Goal: Connect with others: Connect with other users

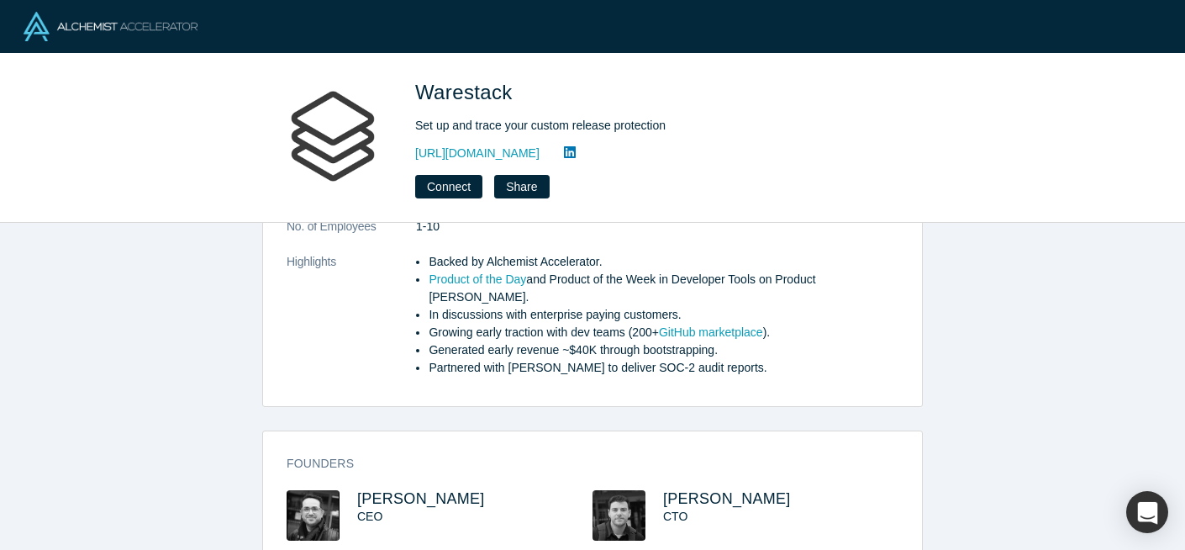
scroll to position [458, 0]
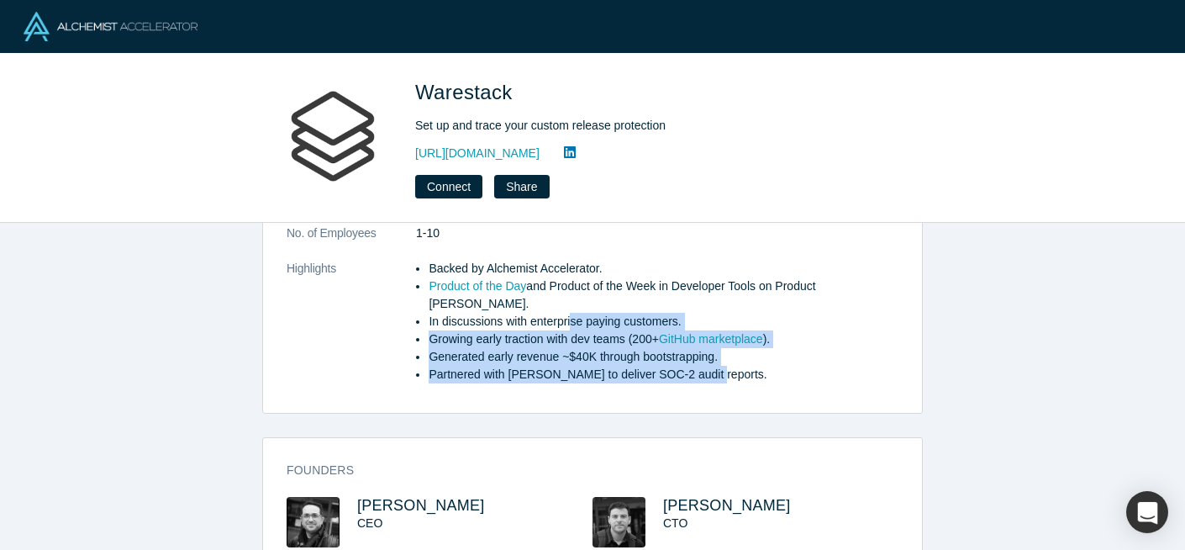
drag, startPoint x: 575, startPoint y: 284, endPoint x: 722, endPoint y: 340, distance: 157.5
click at [722, 340] on ul "Backed by Alchemist Accelerator. Product of the Day and Product of the Week in …" at bounding box center [657, 322] width 482 height 124
click at [531, 348] on li "Generated early revenue ~$40K through bootstrapping." at bounding box center [664, 357] width 470 height 18
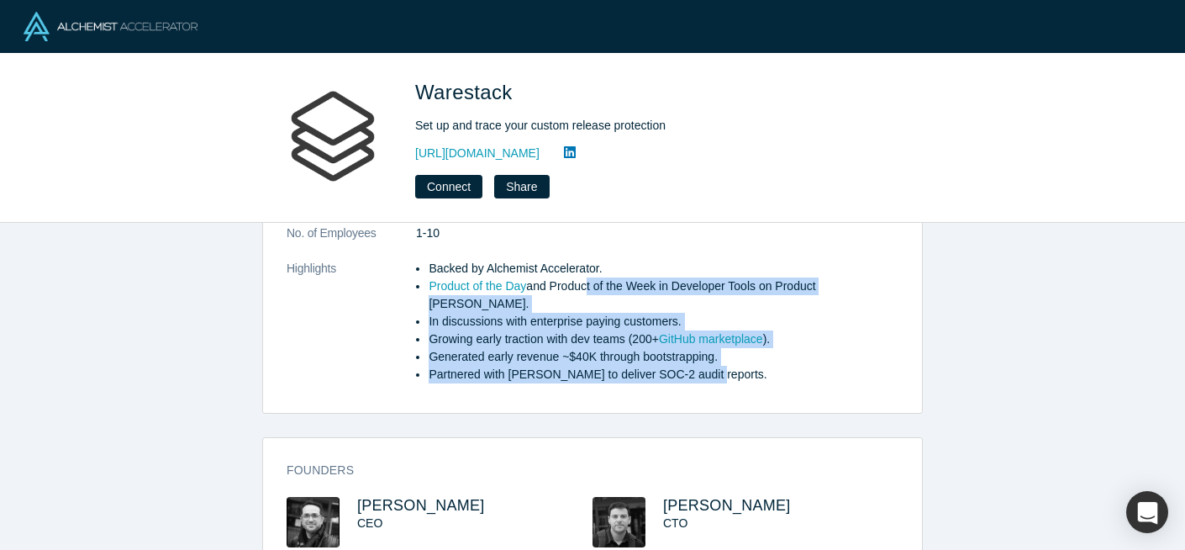
drag, startPoint x: 724, startPoint y: 342, endPoint x: 586, endPoint y: 271, distance: 155.6
click at [586, 266] on ul "Backed by Alchemist Accelerator. Product of the Day and Product of the Week in …" at bounding box center [657, 322] width 482 height 124
click at [586, 313] on li "In discussions with enterprise paying customers." at bounding box center [664, 322] width 470 height 18
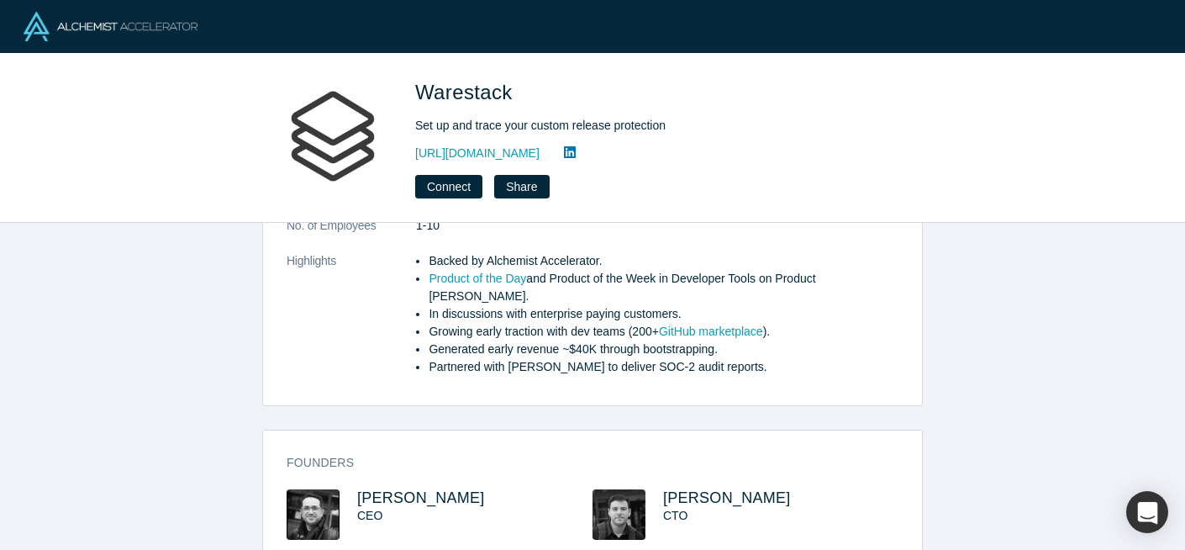
scroll to position [480, 0]
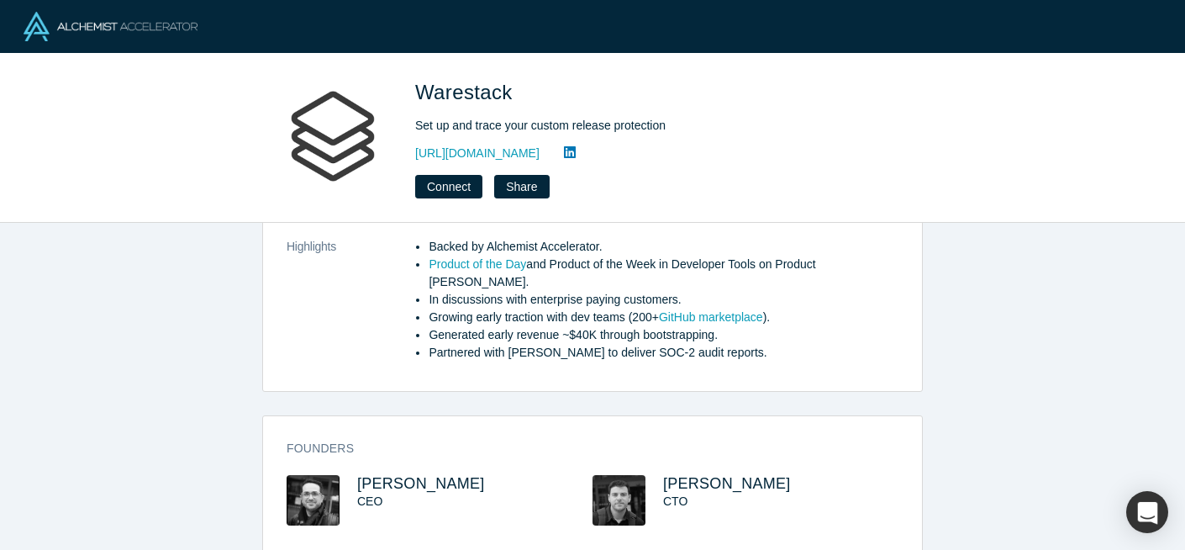
click at [322, 475] on img at bounding box center [313, 500] width 53 height 50
click at [369, 492] on div "CEO" at bounding box center [459, 501] width 205 height 18
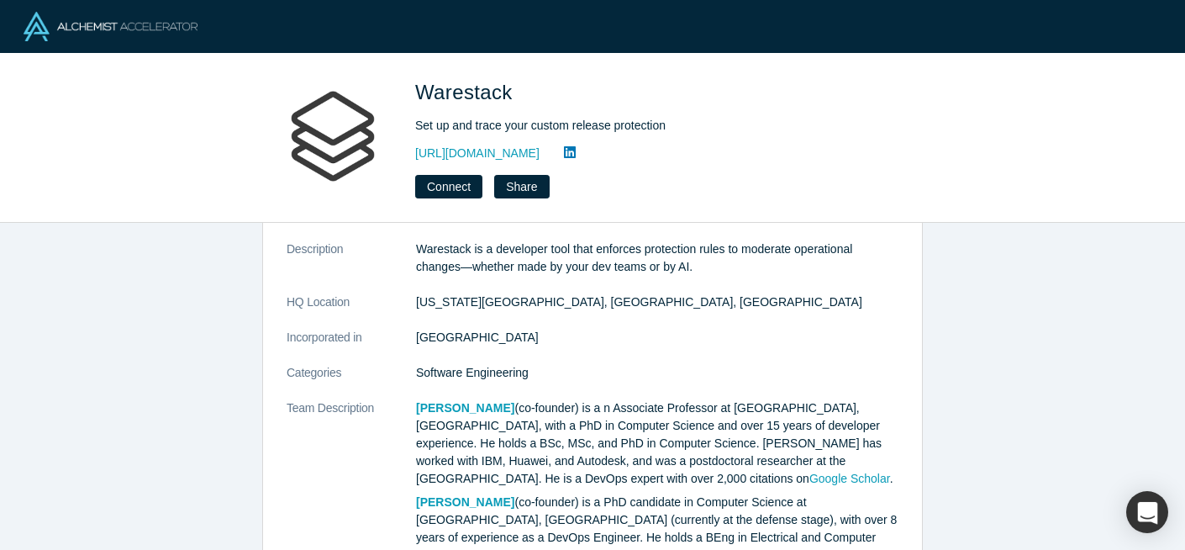
scroll to position [0, 0]
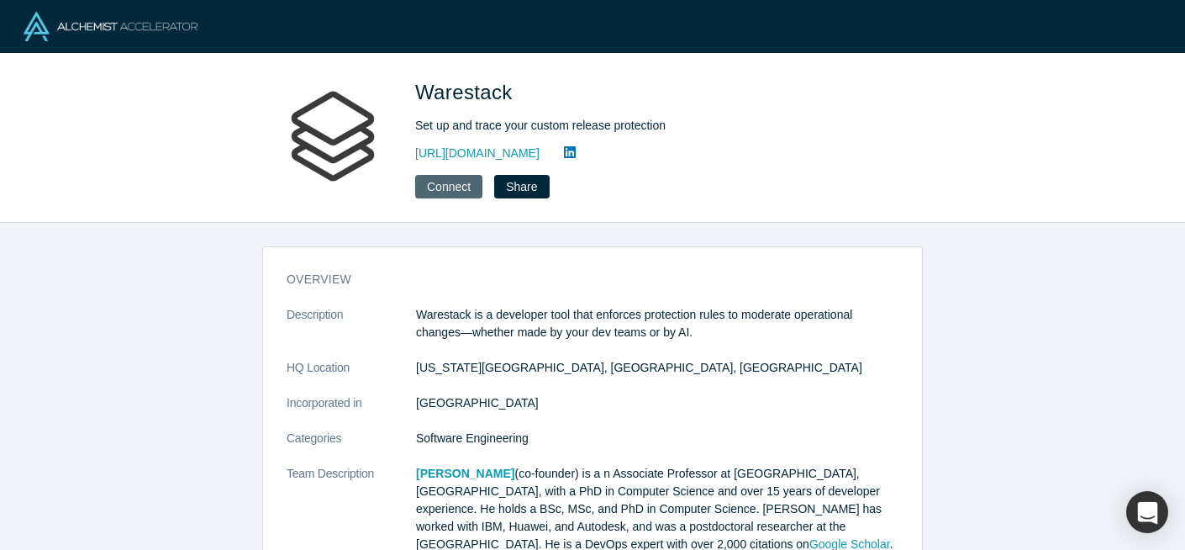
click at [459, 186] on button "Connect" at bounding box center [448, 187] width 67 height 24
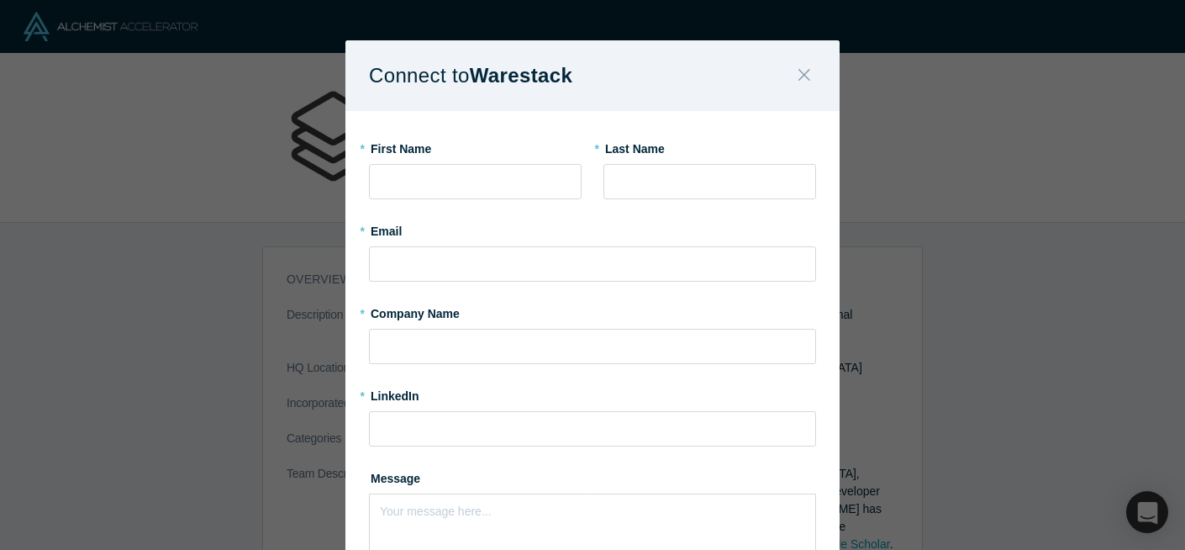
click at [803, 71] on icon "Close" at bounding box center [804, 75] width 12 height 18
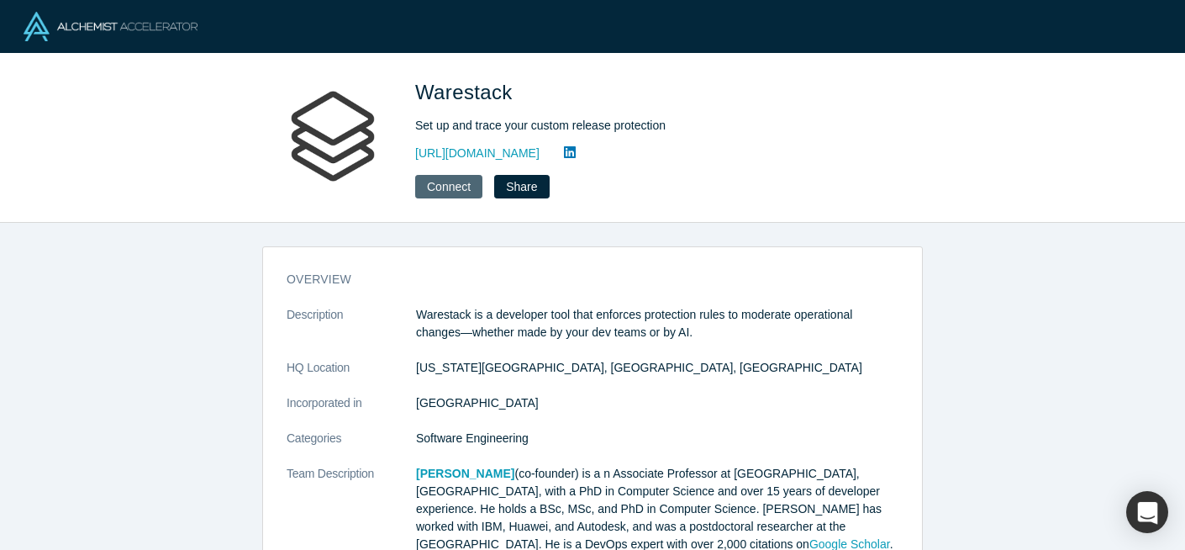
click at [445, 184] on button "Connect" at bounding box center [448, 187] width 67 height 24
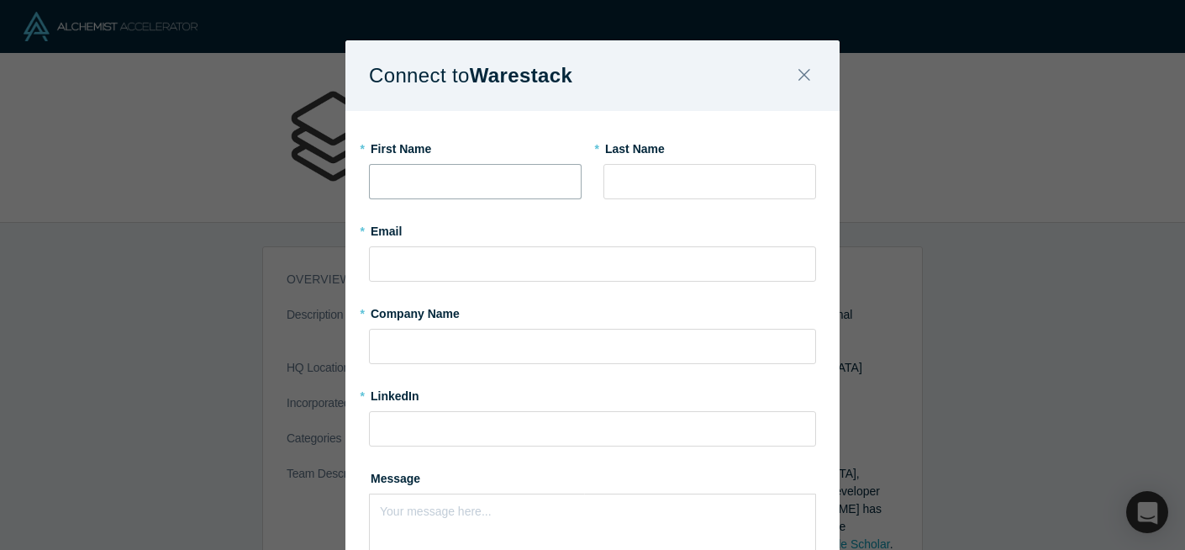
click at [499, 185] on input "text" at bounding box center [475, 181] width 213 height 35
type input "Ankur"
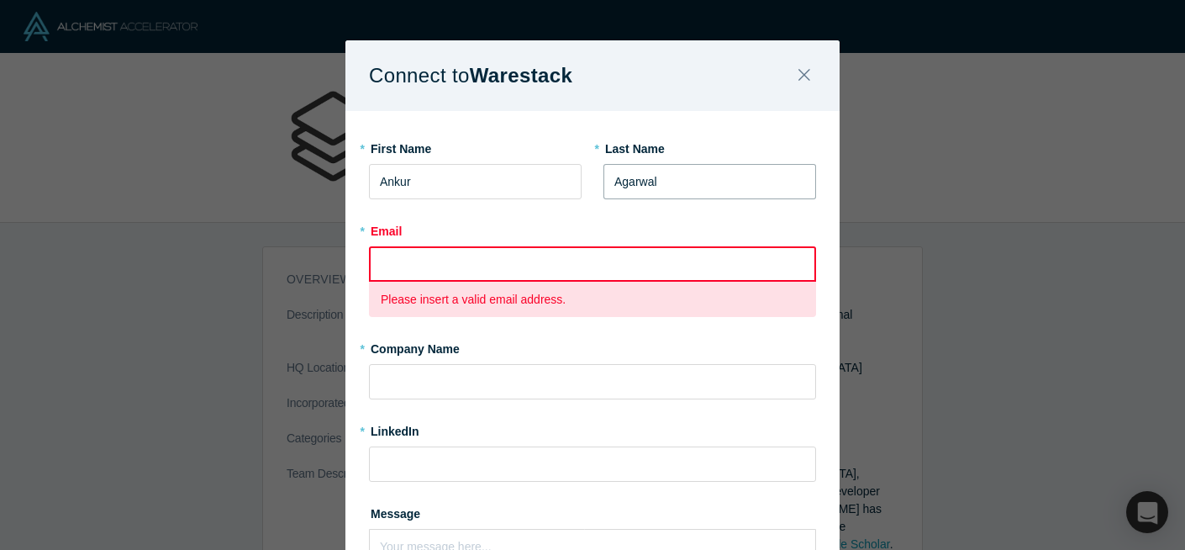
click at [628, 176] on input "Agarwal" at bounding box center [709, 181] width 213 height 35
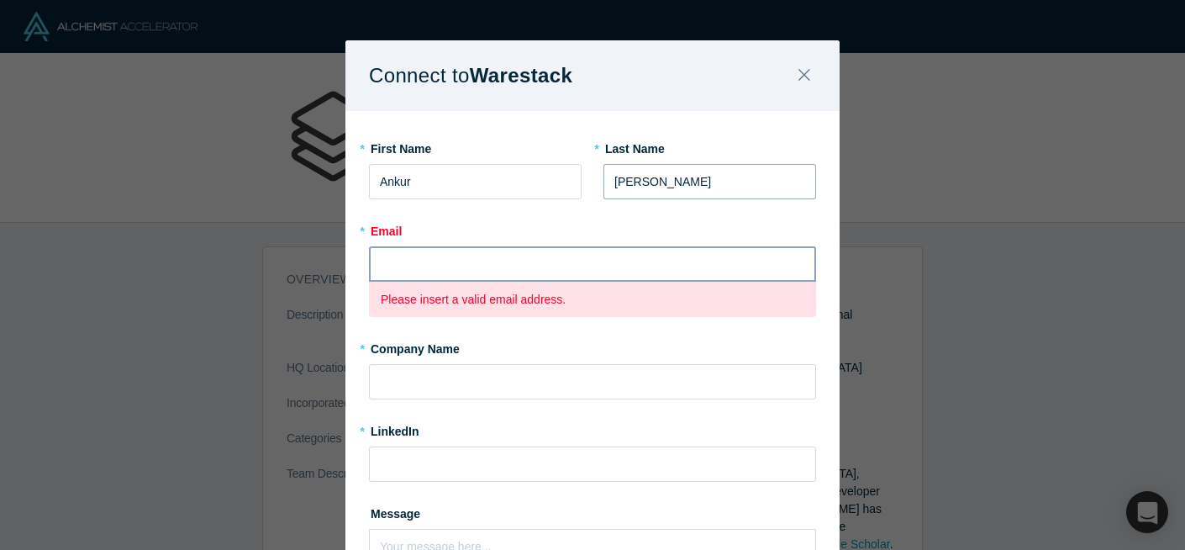
type input "Agarwal"
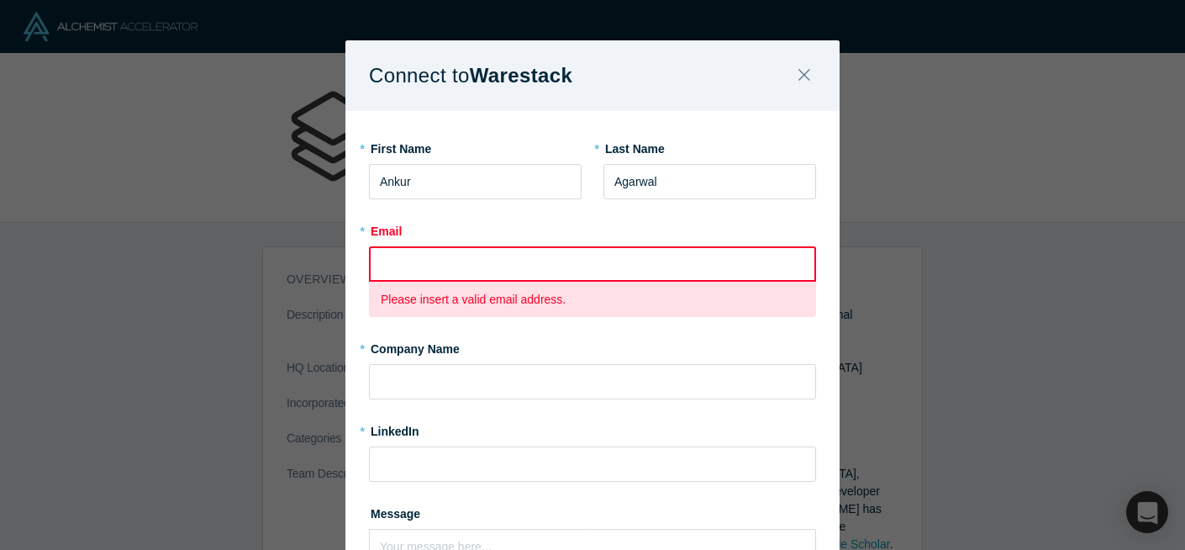
click at [537, 270] on input "text" at bounding box center [592, 263] width 447 height 35
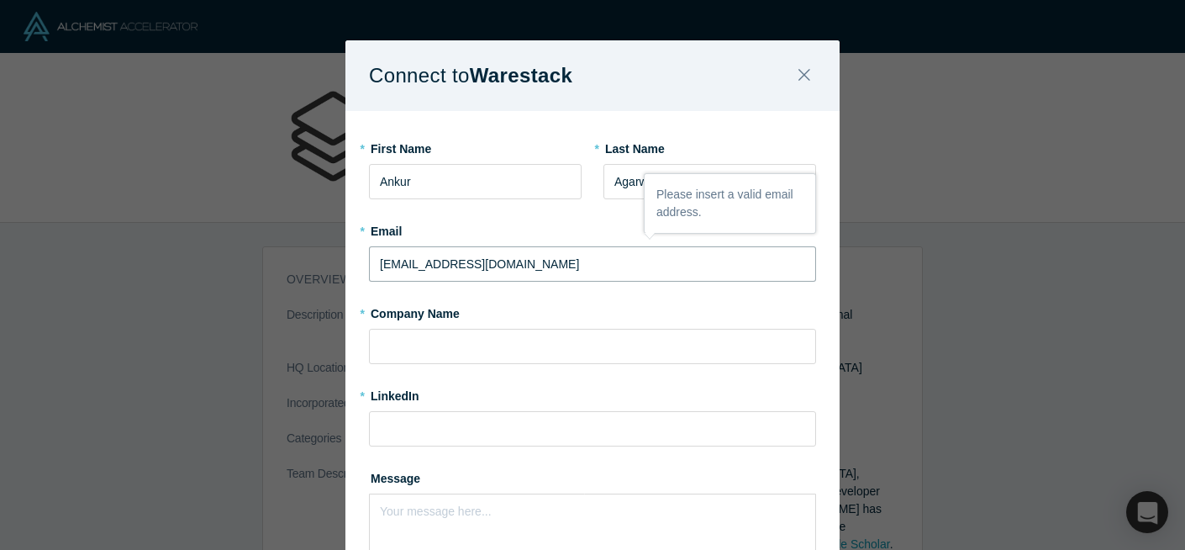
type input "[EMAIL_ADDRESS][DOMAIN_NAME]"
type input "Executive Venture Fund"
paste input "[URL][DOMAIN_NAME]"
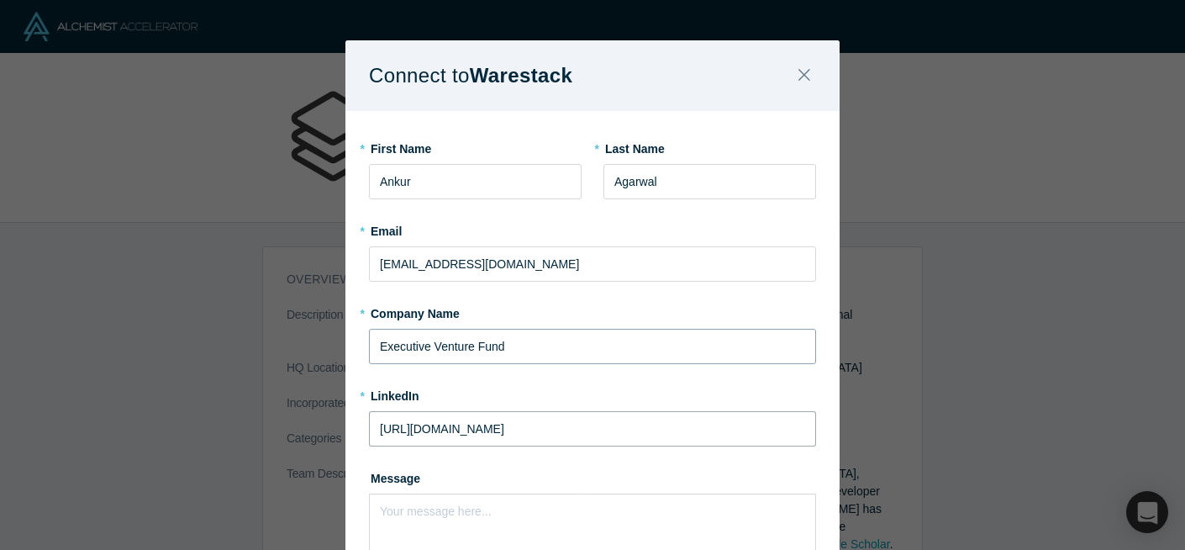
type input "[URL][DOMAIN_NAME]"
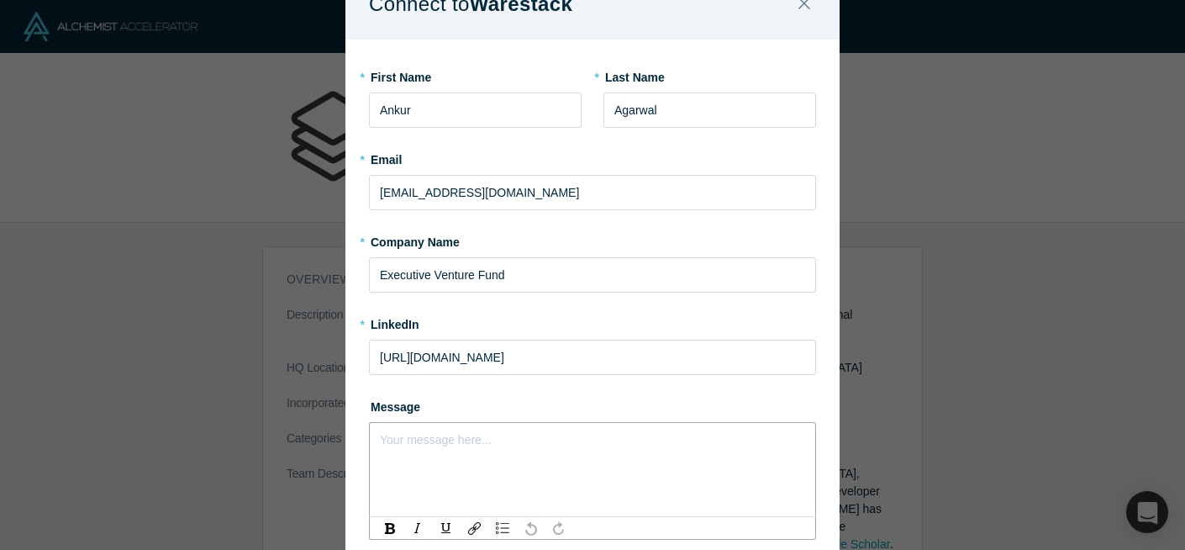
scroll to position [73, 0]
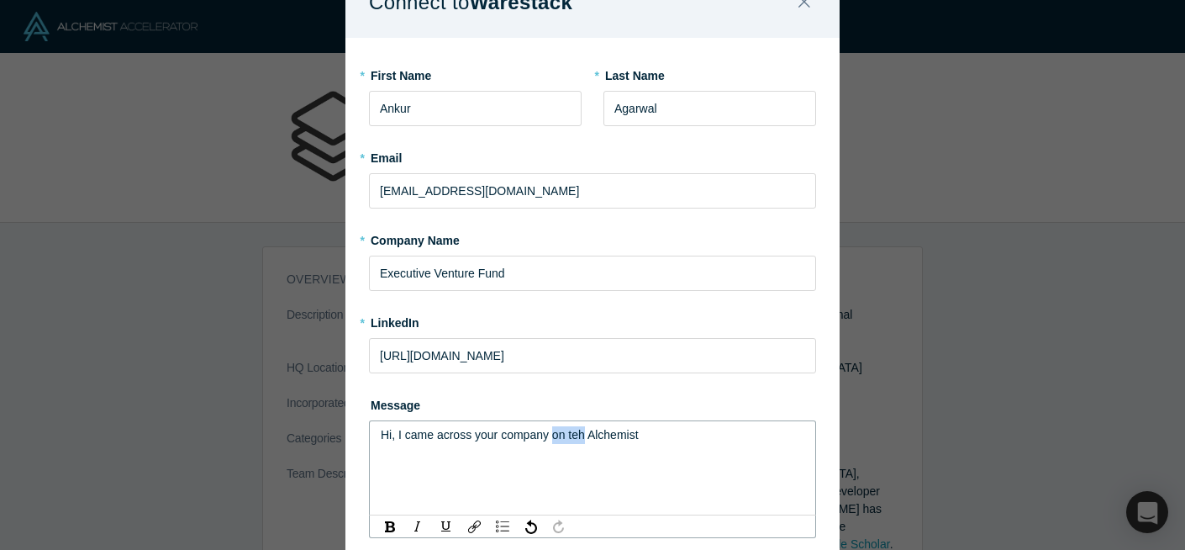
drag, startPoint x: 553, startPoint y: 435, endPoint x: 587, endPoint y: 438, distance: 34.5
click at [587, 438] on span "Hi, I came across your company on teh Alchemist" at bounding box center [510, 434] width 258 height 13
click at [532, 435] on span "Hi, I came across your company via Alchemist" at bounding box center [501, 434] width 240 height 13
click at [626, 440] on div "Hi, I came across your startup via Alchemist" at bounding box center [593, 435] width 424 height 18
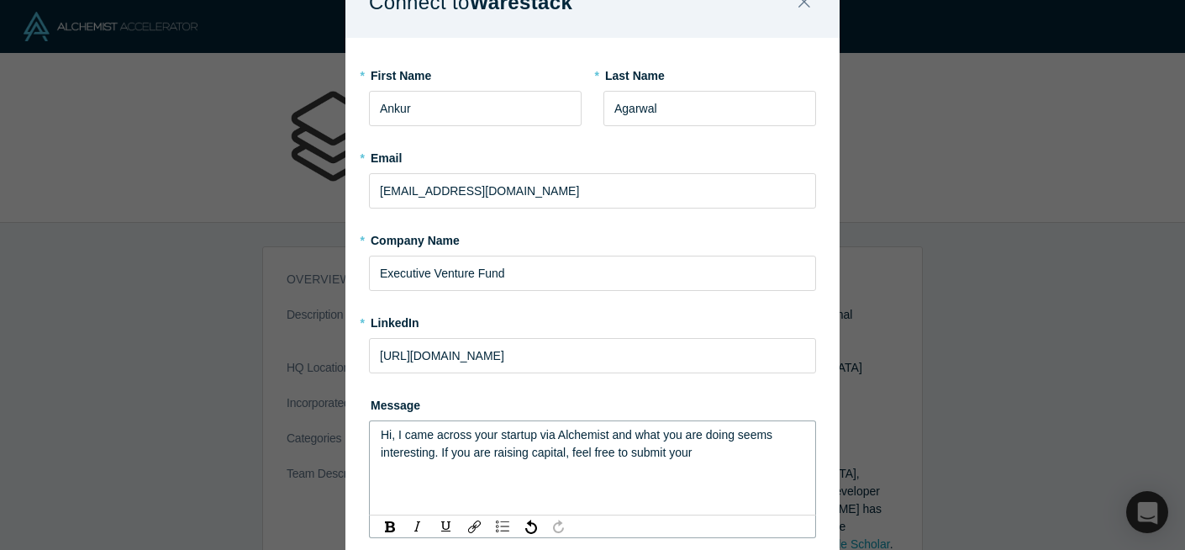
click at [632, 450] on span "Hi, I came across your startup via Alchemist and what you are doing seems inter…" at bounding box center [578, 443] width 395 height 31
click at [441, 453] on span "Hi, I came across your startup via Alchemist and what you are doing seems inter…" at bounding box center [578, 443] width 395 height 31
click at [729, 456] on span "Hi, I came across your startup via Alchemist and what you are doing seems inter…" at bounding box center [588, 452] width 414 height 49
click at [710, 466] on div "Hi, I came across your startup via Alchemist and what you are doing seems inter…" at bounding box center [593, 452] width 424 height 53
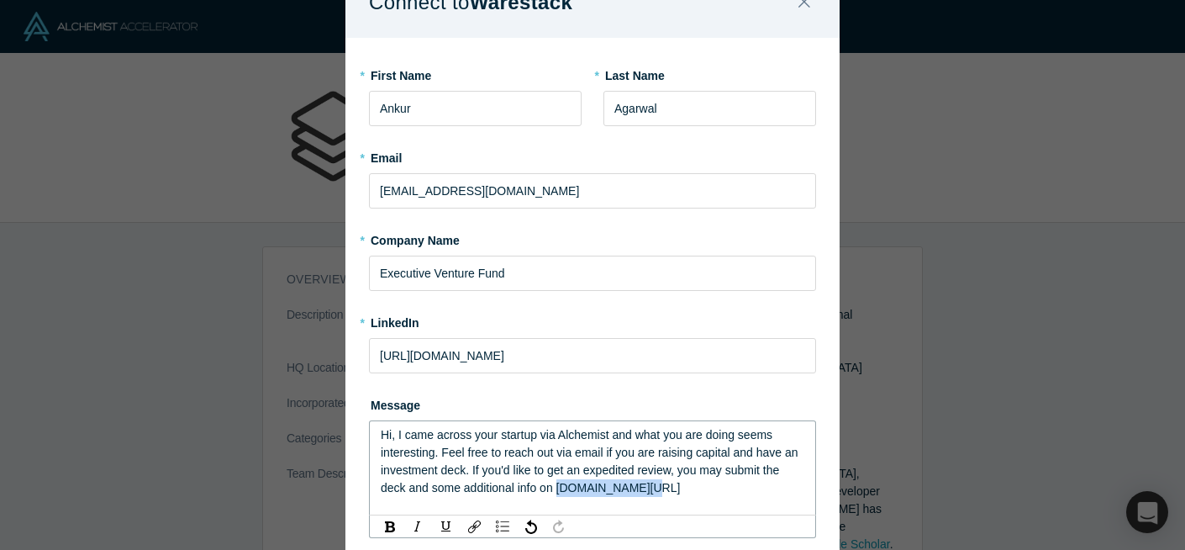
drag, startPoint x: 560, startPoint y: 487, endPoint x: 687, endPoint y: 492, distance: 127.8
click at [687, 492] on div "Hi, I came across your startup via Alchemist and what you are doing seems inter…" at bounding box center [593, 461] width 424 height 71
click at [604, 450] on span "Hi, I came across your startup via Alchemist and what you are doing seems inter…" at bounding box center [591, 461] width 420 height 66
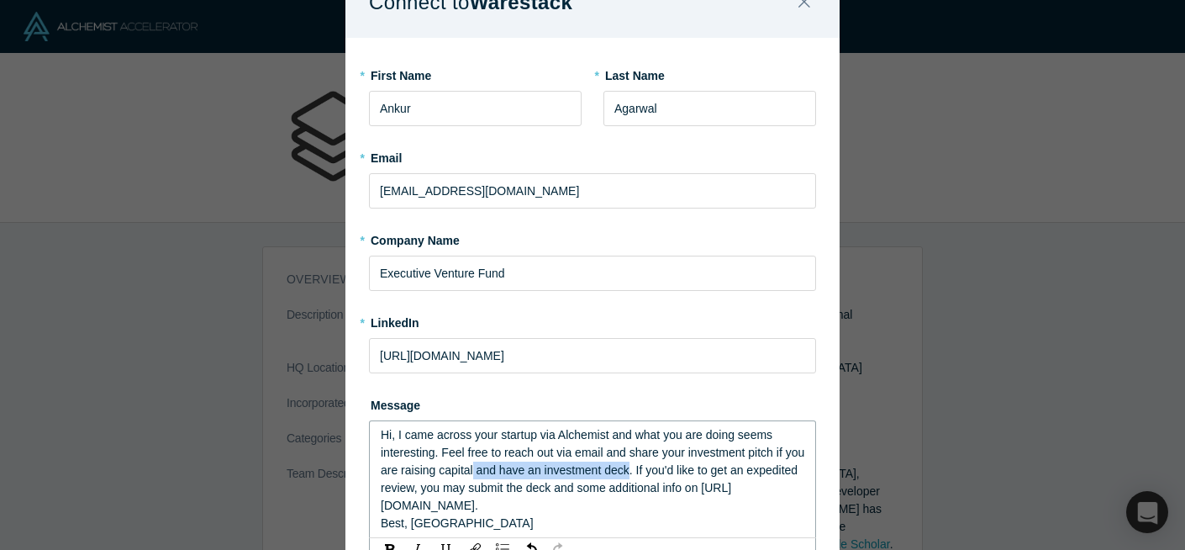
drag, startPoint x: 496, startPoint y: 471, endPoint x: 652, endPoint y: 470, distance: 156.3
click at [652, 470] on span "Hi, I came across your startup via Alchemist and what you are doing seems inter…" at bounding box center [594, 470] width 427 height 84
click at [519, 490] on span "Hi, I came across your startup via Alchemist and what you are doing seems inter…" at bounding box center [594, 470] width 427 height 84
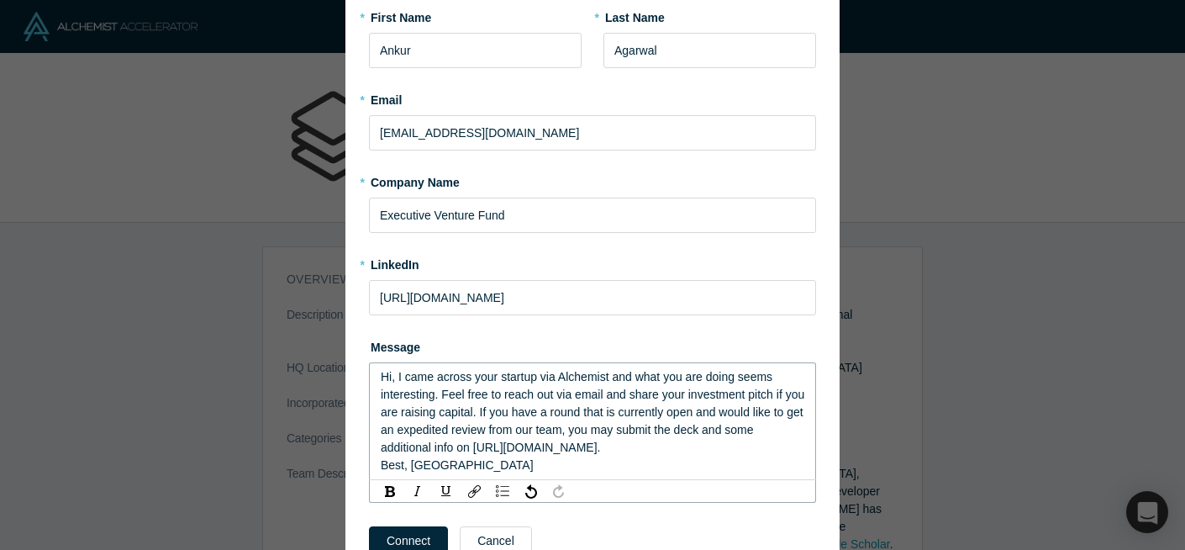
scroll to position [137, 0]
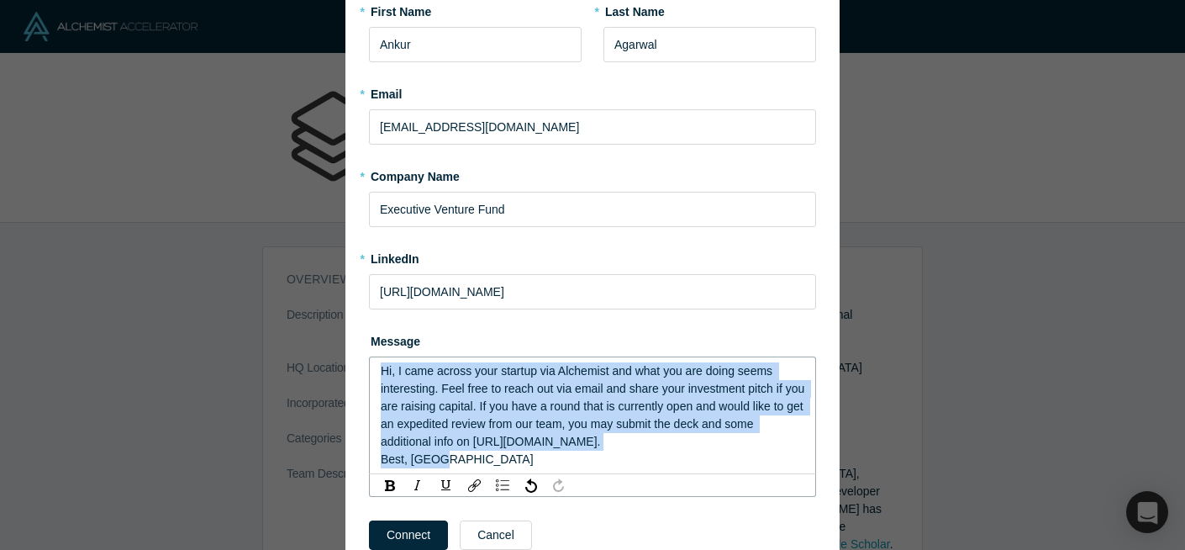
drag, startPoint x: 459, startPoint y: 460, endPoint x: 364, endPoint y: 368, distance: 131.9
click at [364, 368] on div "* First Name [PERSON_NAME] * Last Name [PERSON_NAME] * Email [EMAIL_ADDRESS][DO…" at bounding box center [592, 282] width 494 height 617
copy div "Hi, I came across your startup via Alchemist and what you are doing seems inter…"
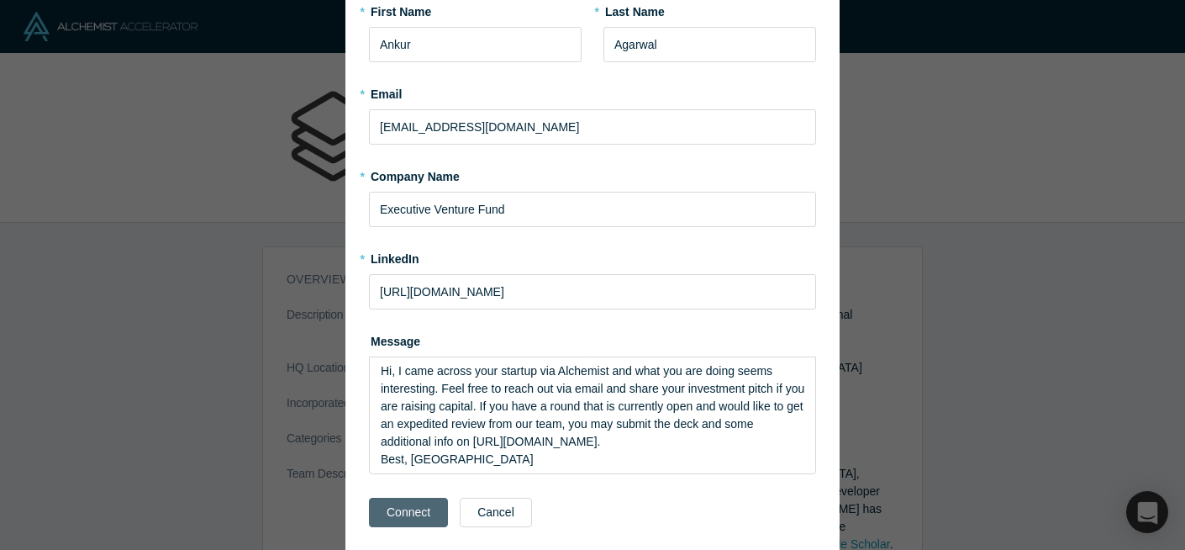
click at [421, 531] on div "Connect Cancel" at bounding box center [592, 527] width 447 height 71
click at [423, 508] on button "Connect" at bounding box center [408, 512] width 79 height 29
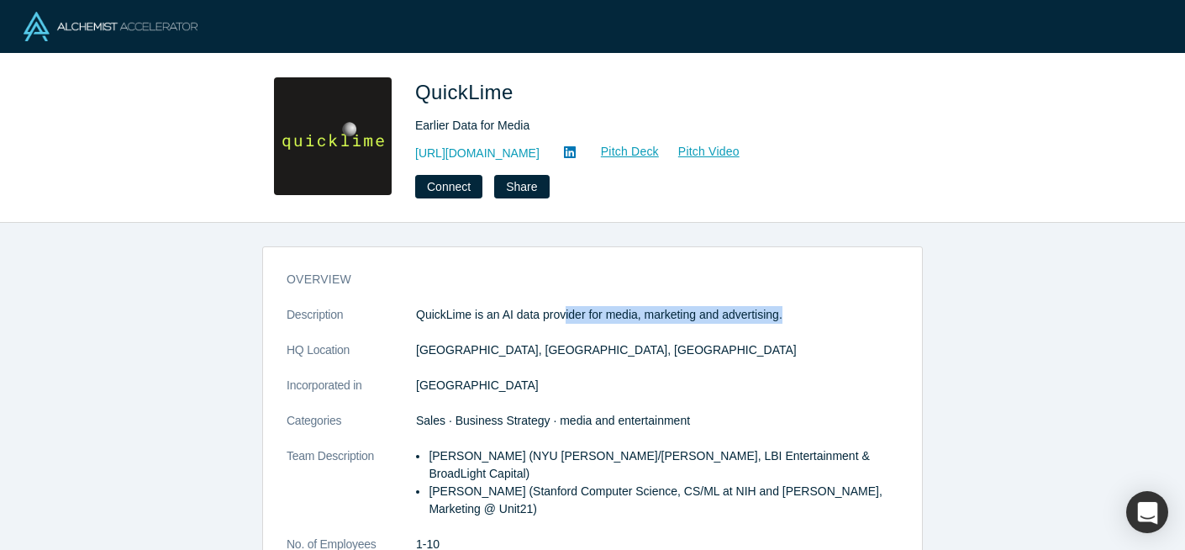
drag, startPoint x: 566, startPoint y: 313, endPoint x: 798, endPoint y: 313, distance: 232.0
click at [796, 313] on p "QuickLime is an AI data provider for media, marketing and advertising." at bounding box center [657, 315] width 482 height 18
